Goal: Transaction & Acquisition: Purchase product/service

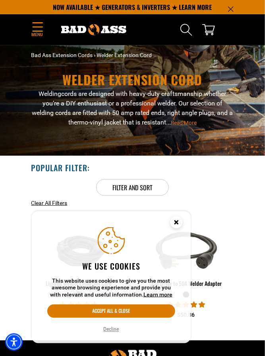
click at [178, 221] on circle "Cookie Consent" at bounding box center [176, 223] width 12 height 12
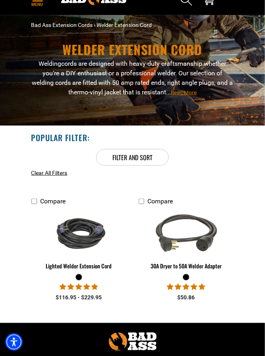
scroll to position [32, 0]
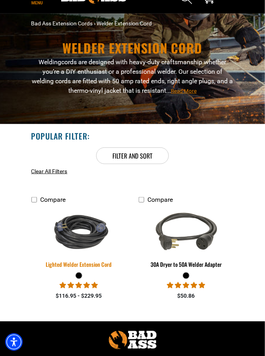
click at [89, 239] on img at bounding box center [78, 232] width 87 height 52
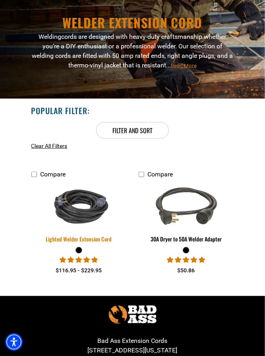
scroll to position [70, 0]
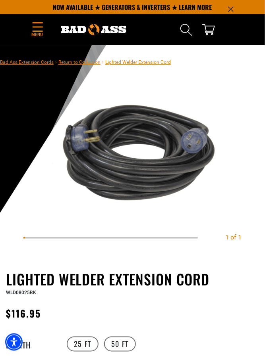
click at [161, 137] on img at bounding box center [132, 152] width 218 height 145
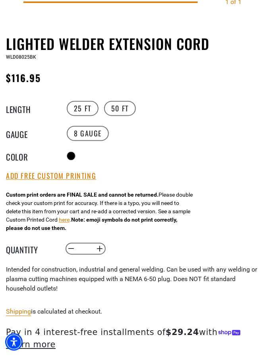
scroll to position [240, 0]
